Goal: Submit feedback/report problem

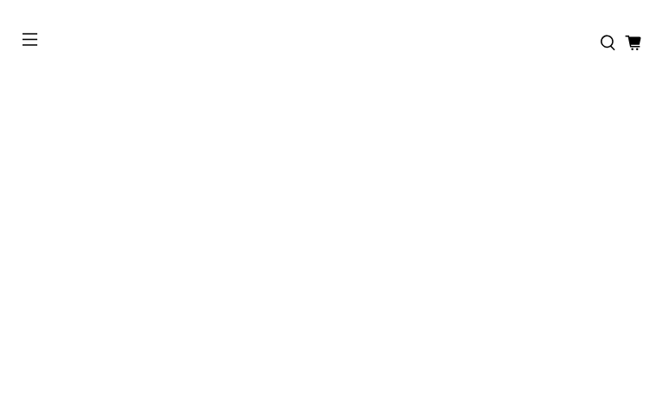
type input "**********"
type input "********"
type input "**********"
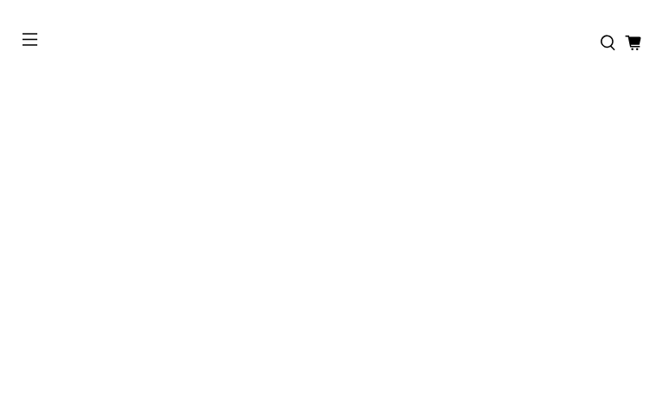
type input "**********"
